Goal: Transaction & Acquisition: Purchase product/service

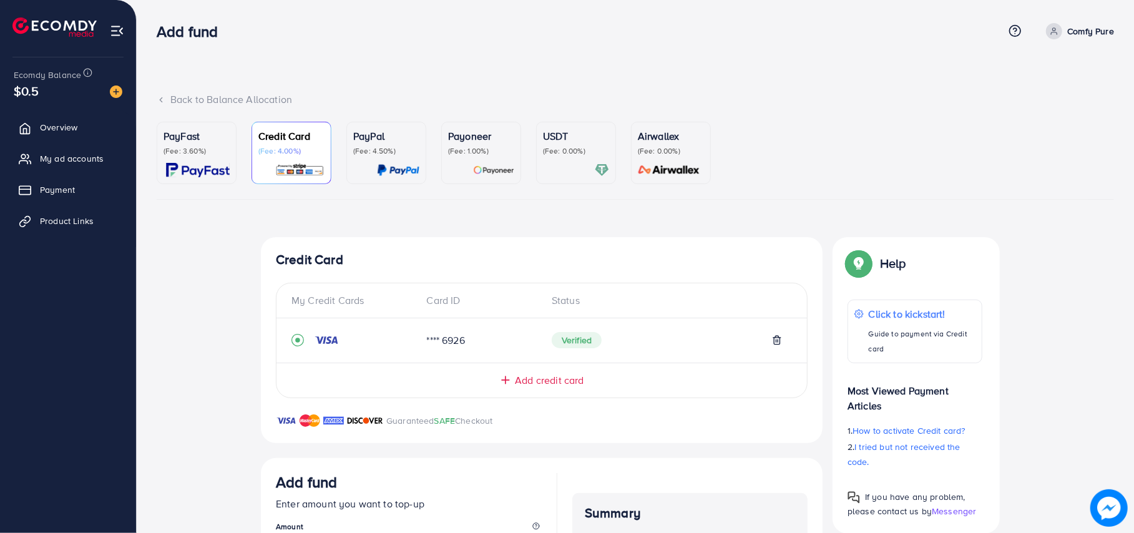
click at [217, 160] on div "PayFast (Fee: 3.60%)" at bounding box center [196, 153] width 66 height 49
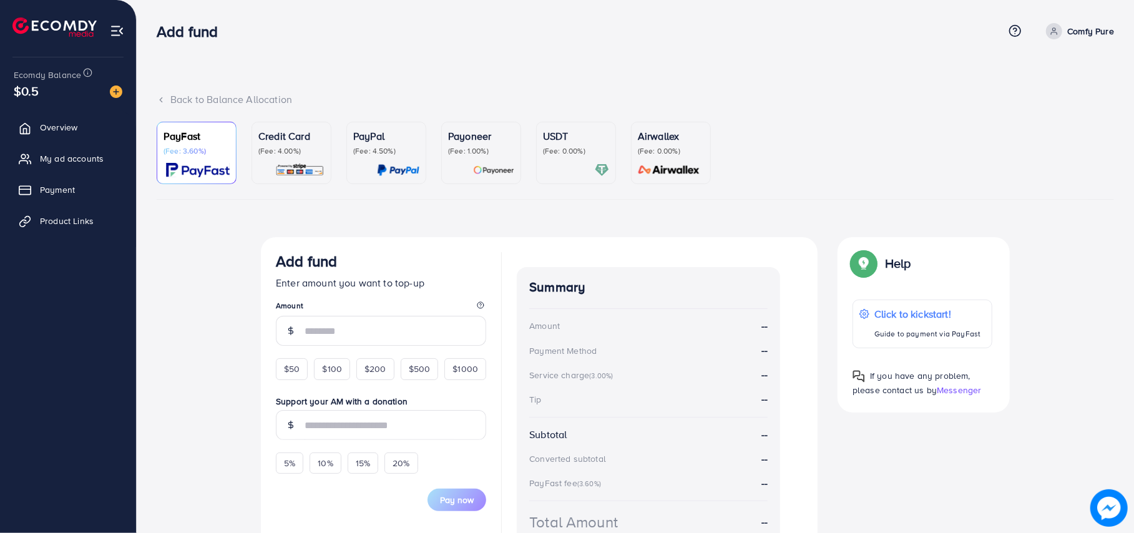
scroll to position [102, 0]
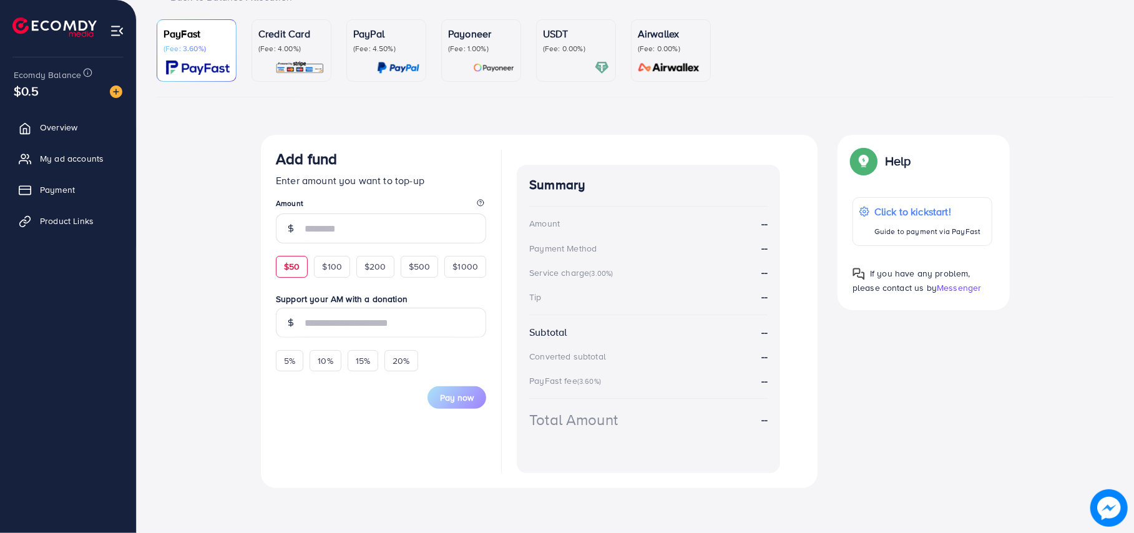
click at [303, 272] on div "$50" at bounding box center [292, 266] width 32 height 21
type input "**"
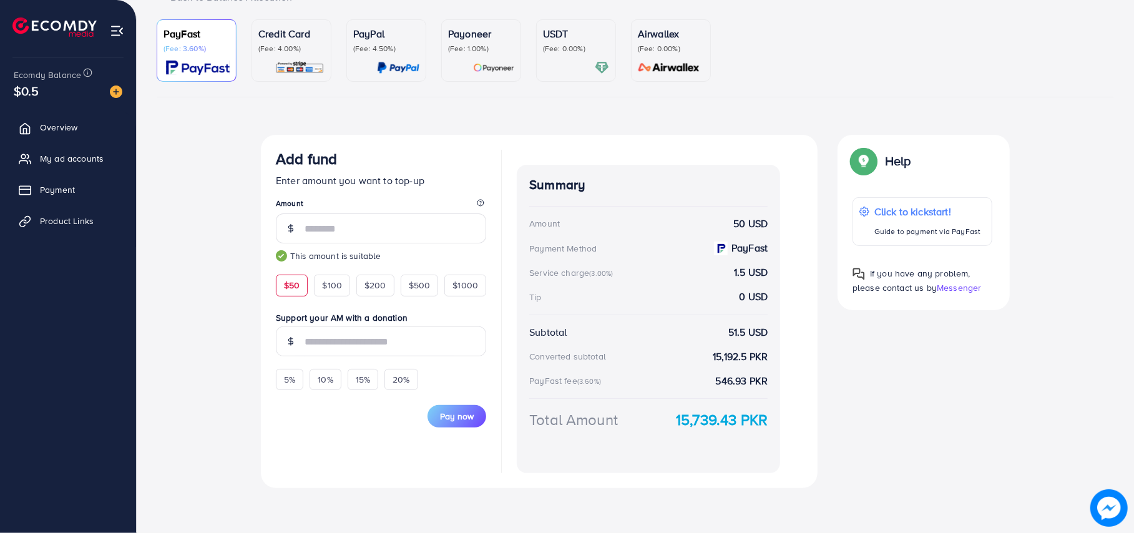
click at [272, 37] on p "Credit Card" at bounding box center [291, 33] width 66 height 15
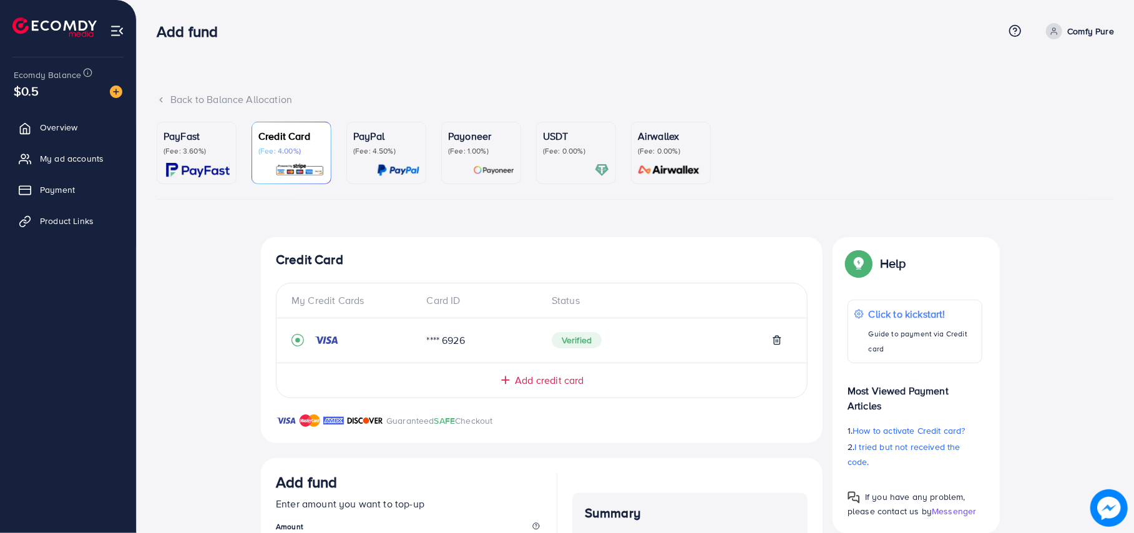
click at [206, 163] on img at bounding box center [198, 170] width 64 height 14
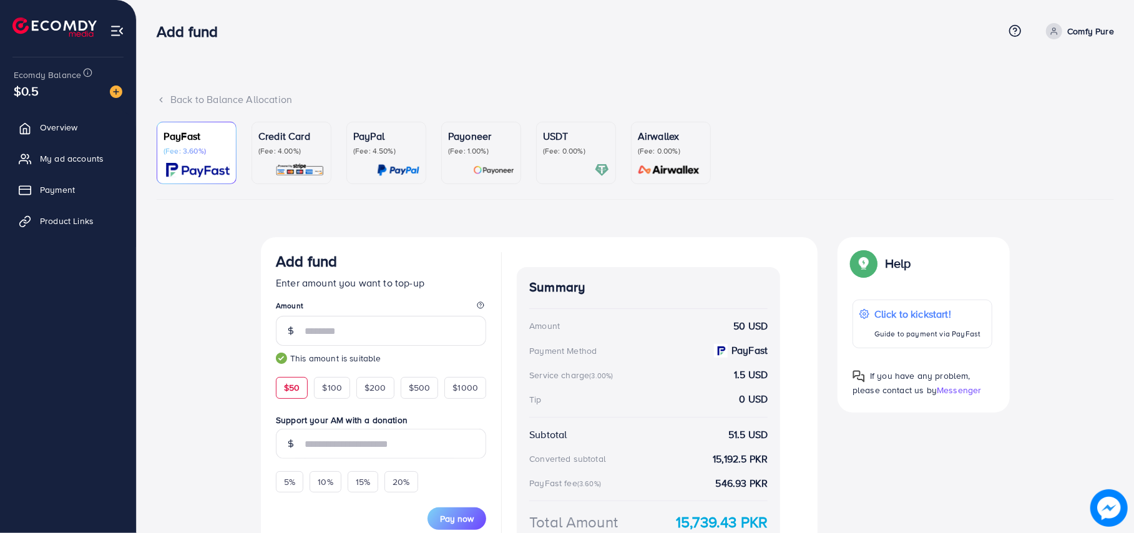
scroll to position [102, 0]
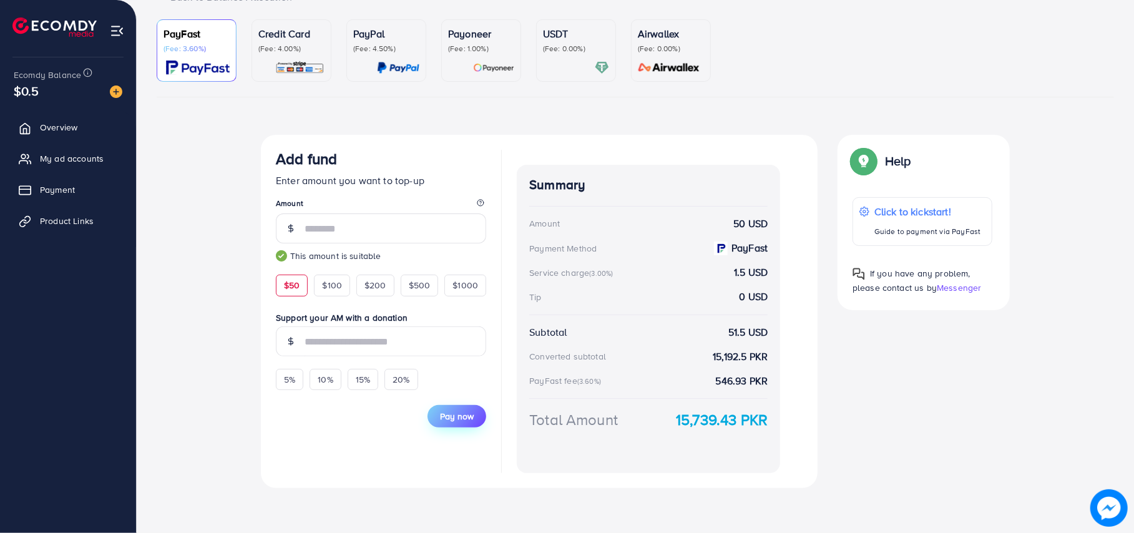
click at [461, 407] on button "Pay now" at bounding box center [456, 416] width 59 height 22
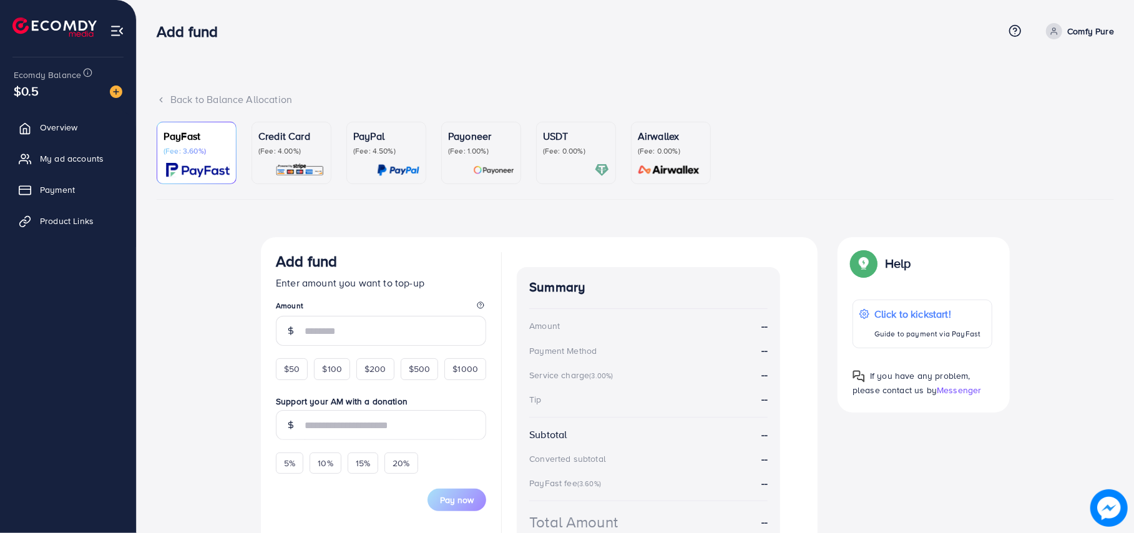
click at [298, 168] on img at bounding box center [299, 170] width 49 height 14
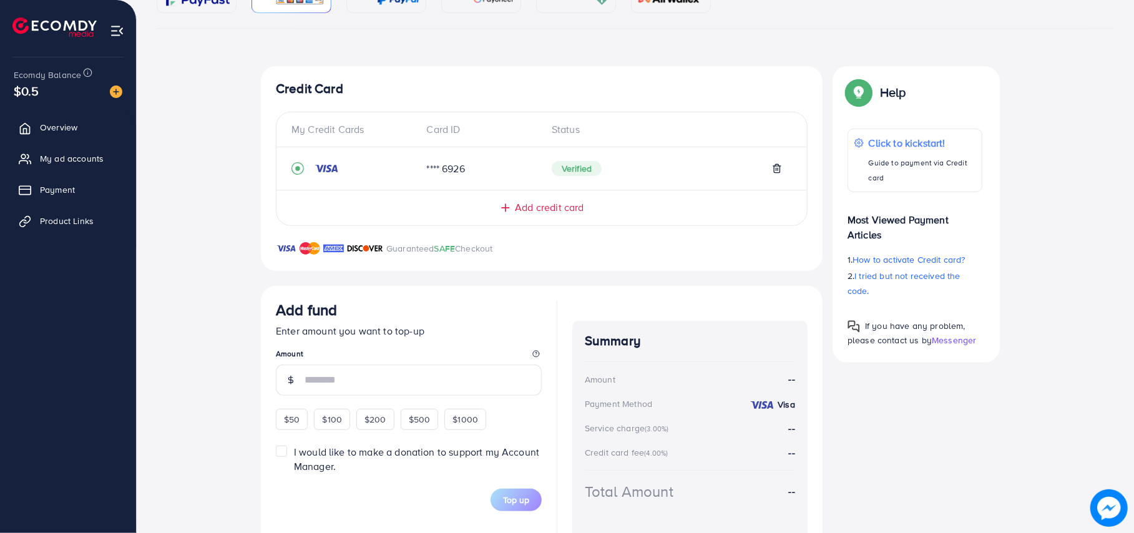
scroll to position [220, 0]
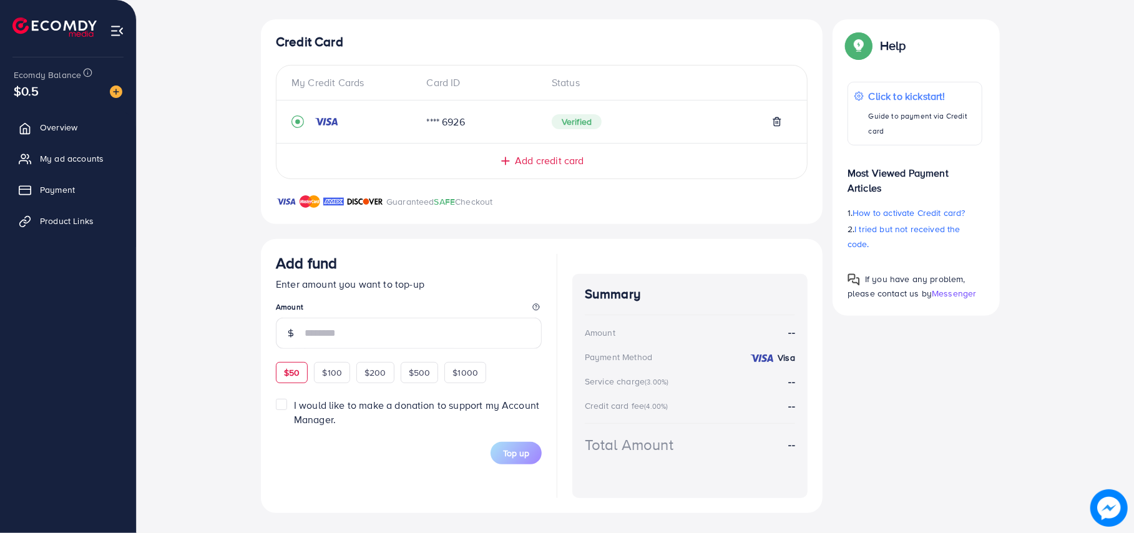
click at [282, 371] on div "$50" at bounding box center [292, 372] width 32 height 21
type input "**"
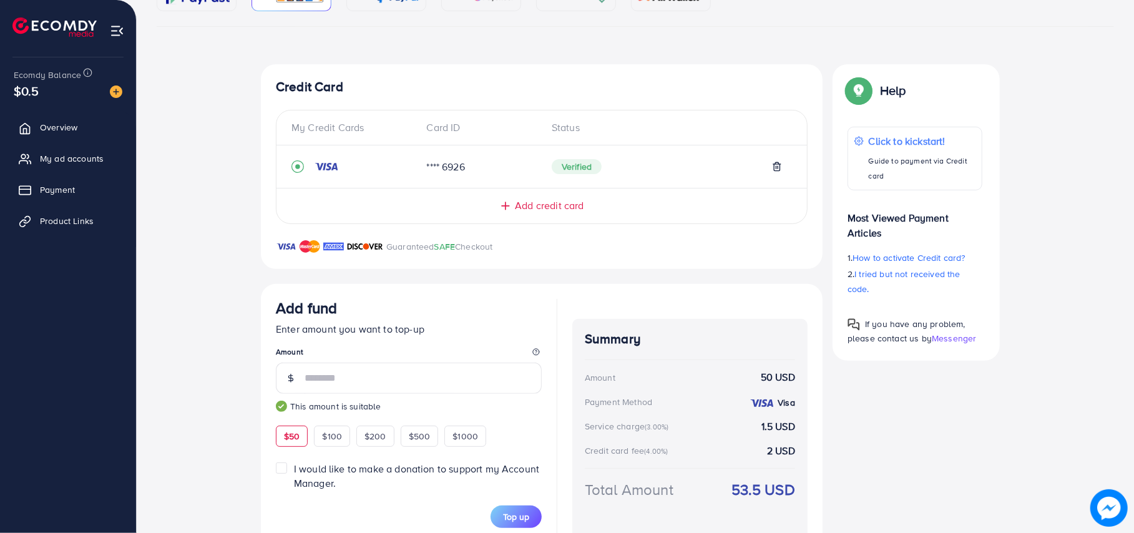
scroll to position [53, 0]
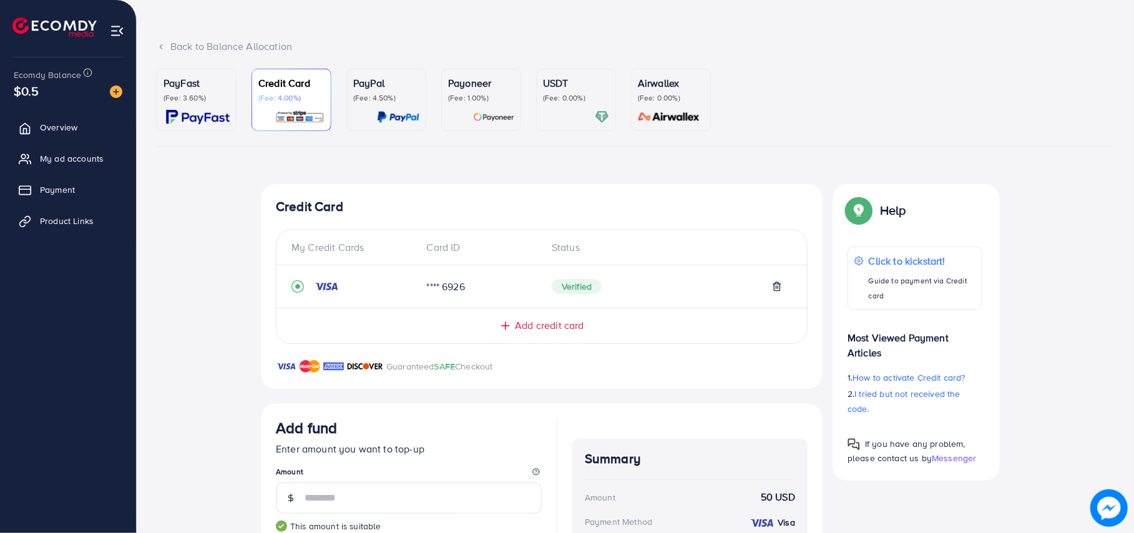
click at [468, 126] on link "Payoneer (Fee: 1.00%)" at bounding box center [481, 100] width 80 height 62
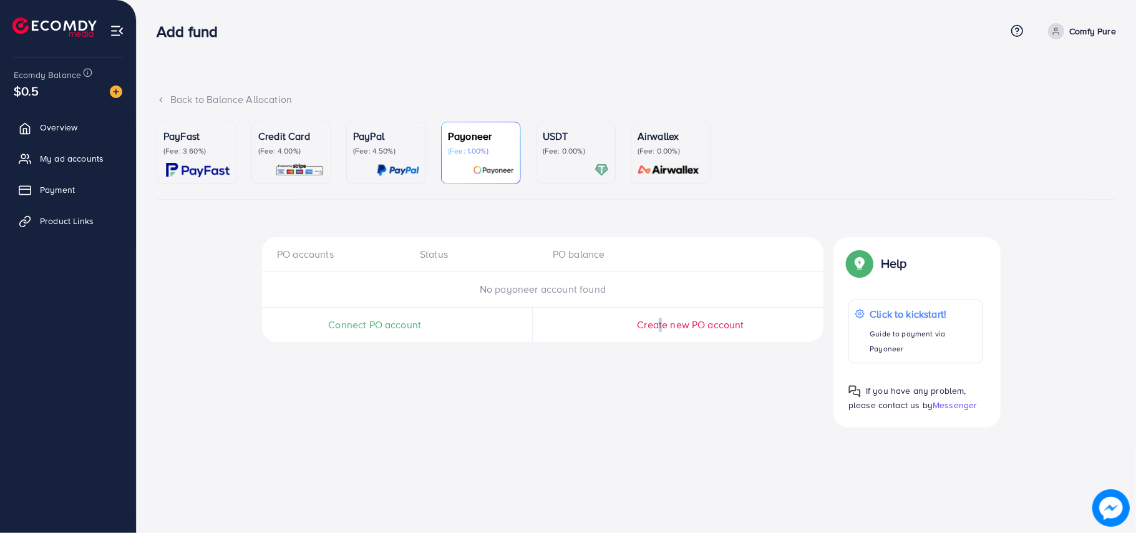
click at [656, 322] on span "Create new PO account" at bounding box center [690, 325] width 107 height 14
click at [60, 178] on ul "Overview My ad accounts Payment Product Links" at bounding box center [68, 178] width 136 height 137
click at [61, 175] on ul "Overview My ad accounts Payment Product Links" at bounding box center [68, 178] width 136 height 137
drag, startPoint x: 40, startPoint y: 195, endPoint x: 50, endPoint y: 188, distance: 11.8
click at [40, 193] on link "Payment" at bounding box center [67, 189] width 117 height 25
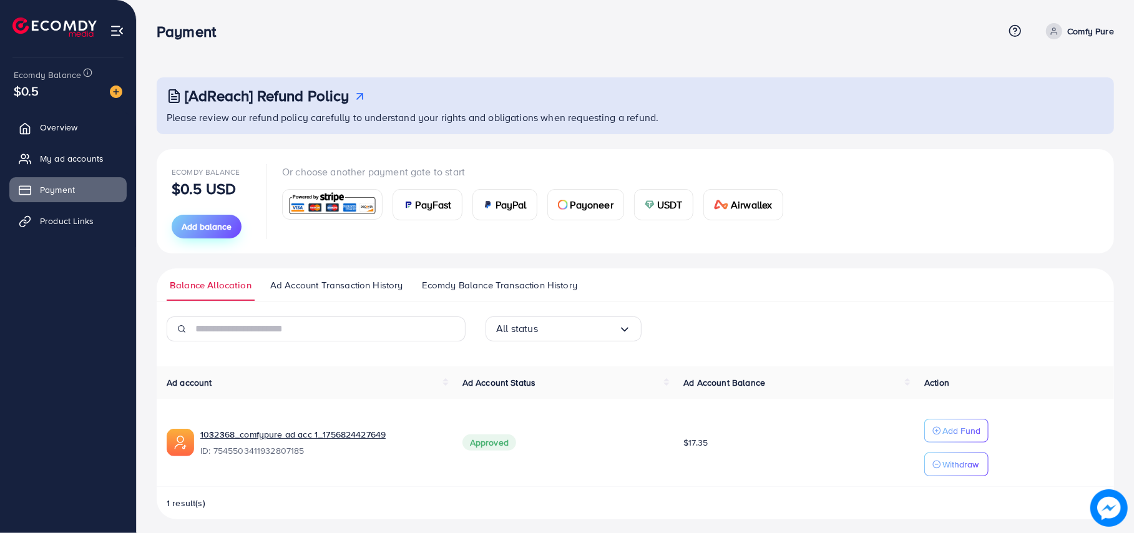
click at [215, 231] on span "Add balance" at bounding box center [207, 226] width 50 height 12
